Goal: Check status: Check status

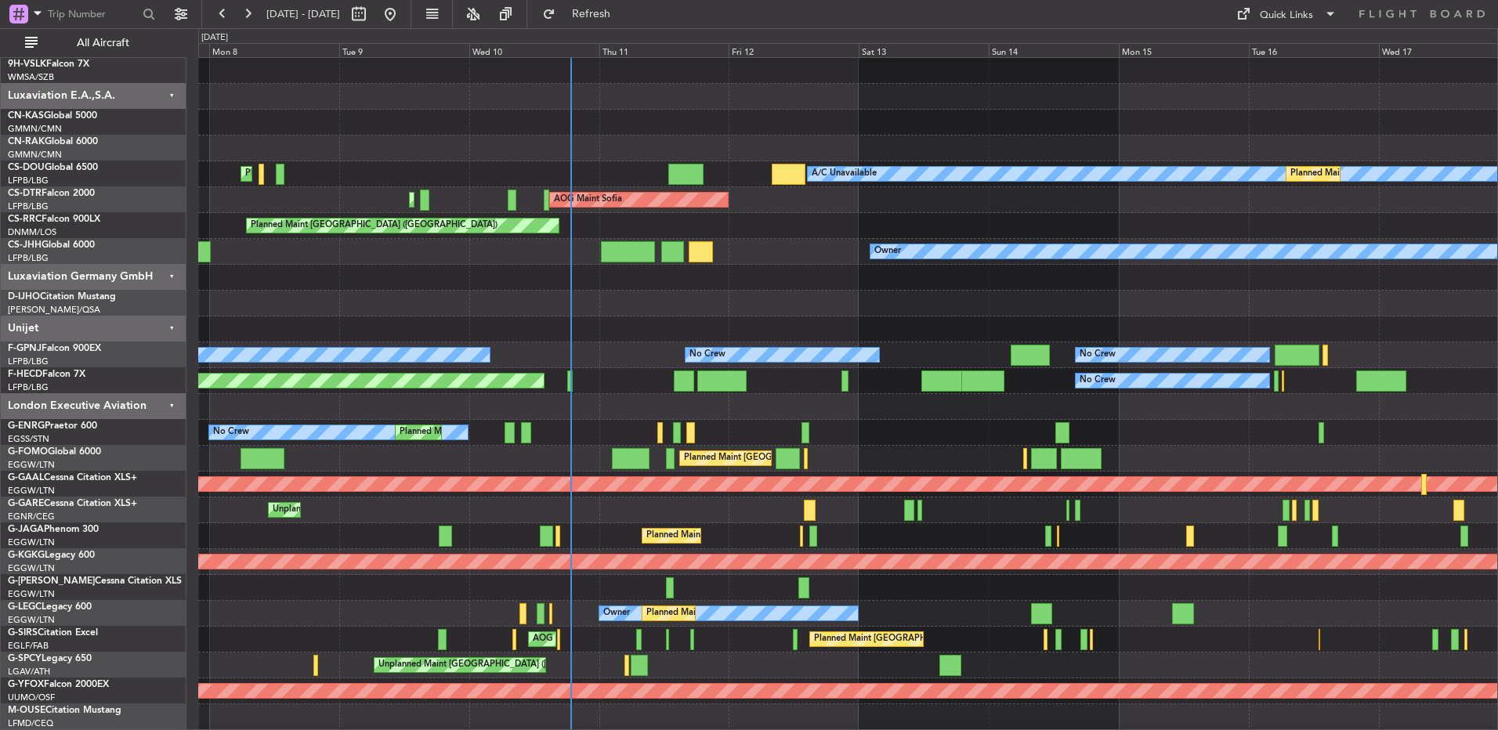
scroll to position [78, 0]
click at [889, 539] on div "Planned Maint [GEOGRAPHIC_DATA] ([GEOGRAPHIC_DATA])" at bounding box center [847, 536] width 1299 height 26
